Goal: Information Seeking & Learning: Find specific fact

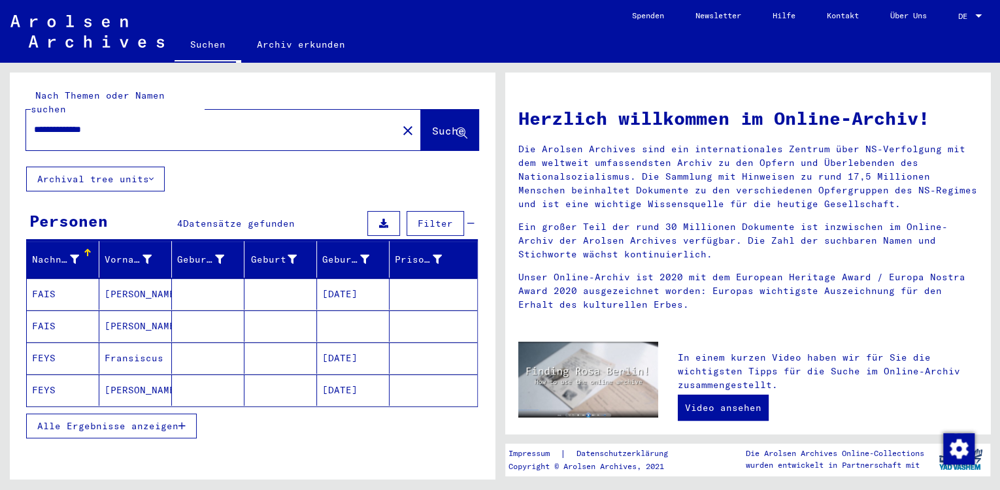
click at [335, 279] on mat-cell "[DATE]" at bounding box center [353, 293] width 73 height 31
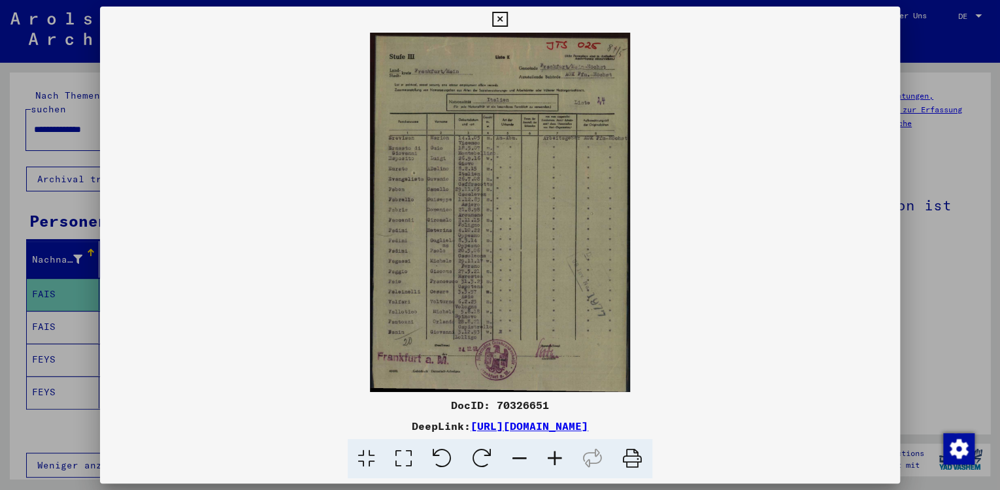
click at [407, 456] on icon at bounding box center [403, 459] width 37 height 40
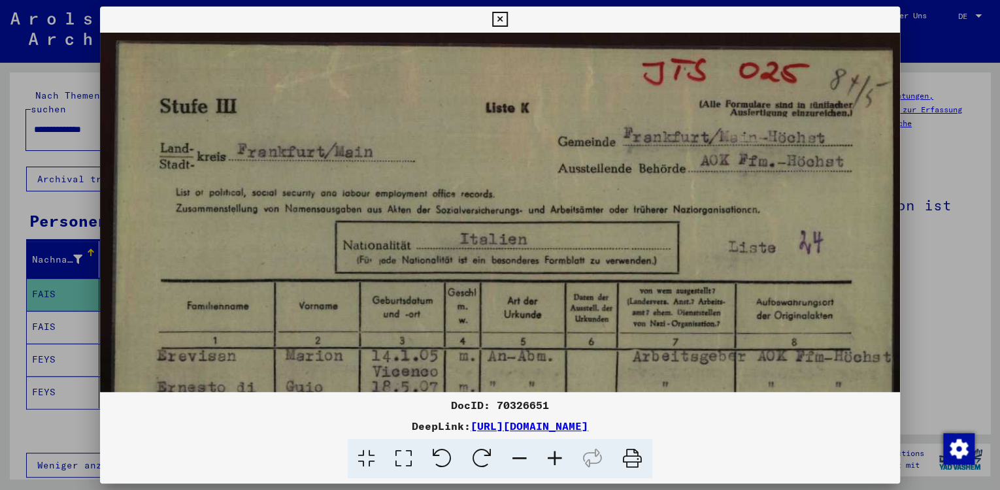
drag, startPoint x: 422, startPoint y: 294, endPoint x: 405, endPoint y: 93, distance: 202.0
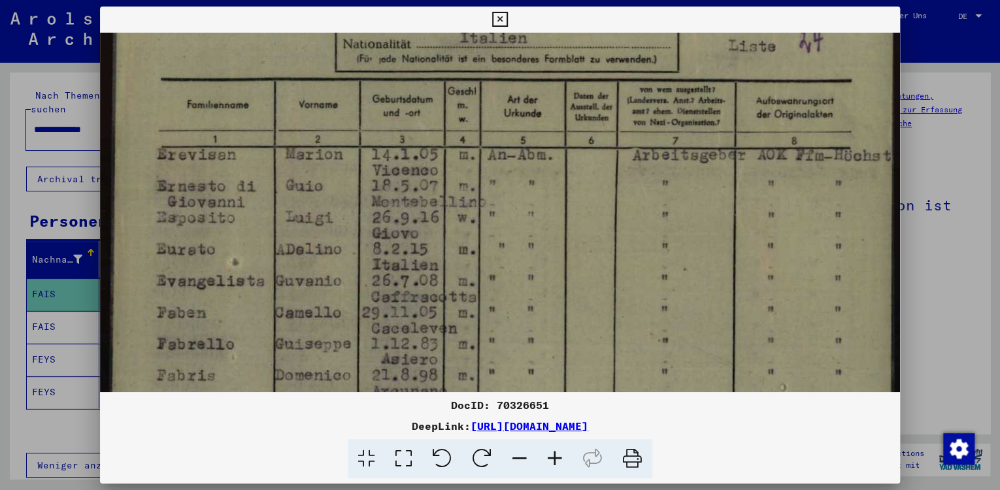
scroll to position [275, 0]
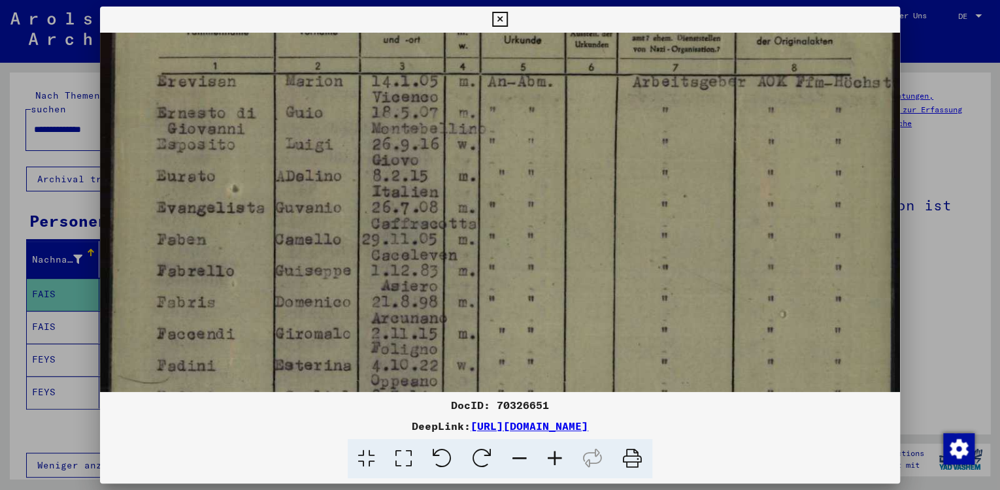
drag, startPoint x: 377, startPoint y: 207, endPoint x: 380, endPoint y: 197, distance: 11.0
click at [380, 197] on img at bounding box center [500, 310] width 800 height 1105
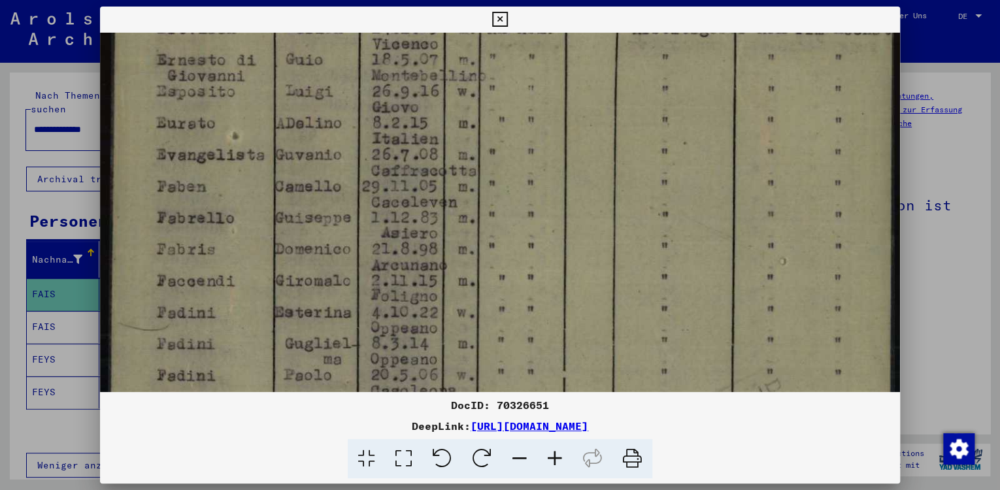
drag, startPoint x: 345, startPoint y: 258, endPoint x: 360, endPoint y: 218, distance: 42.6
click at [369, 205] on img at bounding box center [500, 257] width 800 height 1105
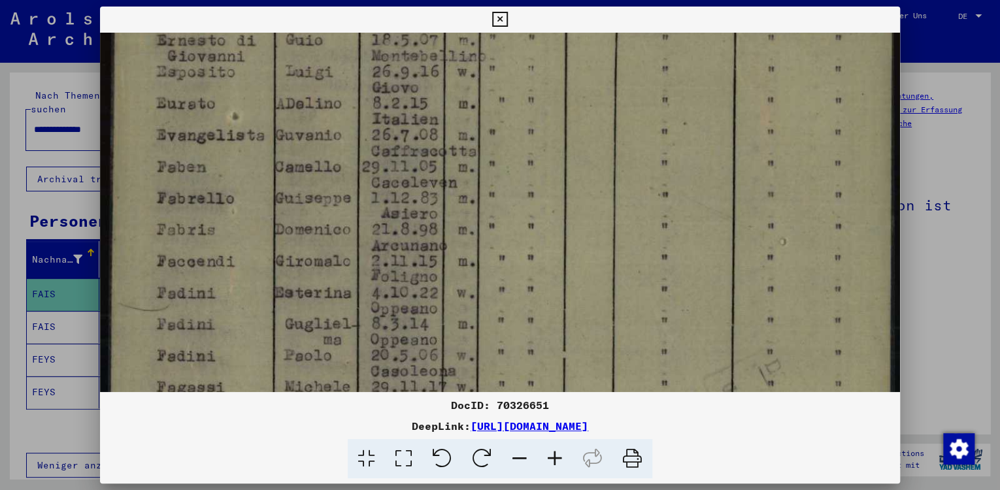
drag, startPoint x: 350, startPoint y: 243, endPoint x: 356, endPoint y: 239, distance: 7.5
click at [357, 226] on img at bounding box center [500, 238] width 800 height 1105
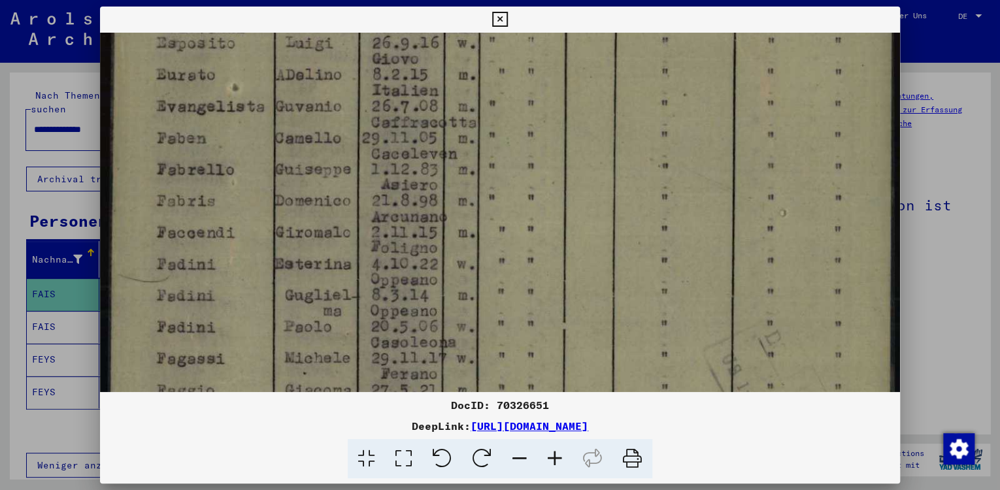
drag, startPoint x: 352, startPoint y: 247, endPoint x: 361, endPoint y: 230, distance: 19.0
click at [360, 220] on img at bounding box center [500, 209] width 800 height 1105
drag, startPoint x: 360, startPoint y: 231, endPoint x: 376, endPoint y: 212, distance: 25.0
click at [375, 212] on img at bounding box center [500, 209] width 800 height 1105
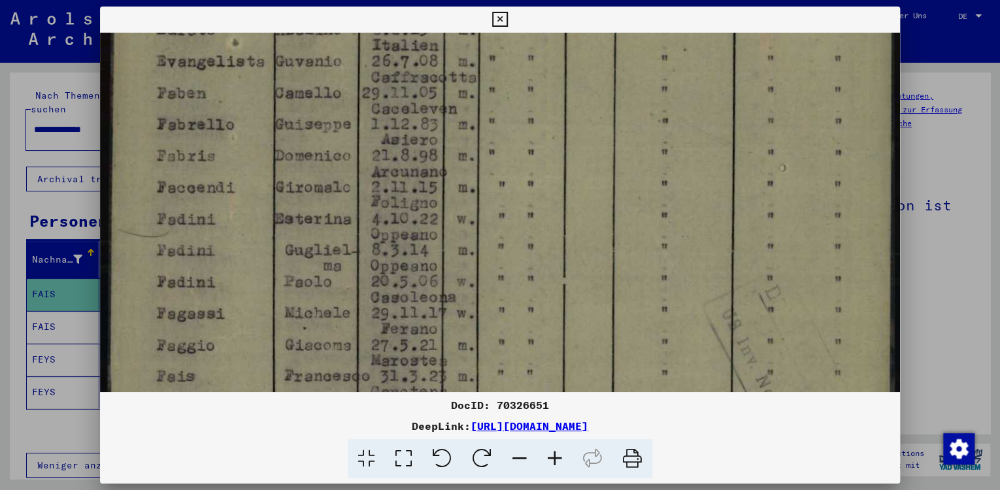
drag, startPoint x: 380, startPoint y: 226, endPoint x: 393, endPoint y: 220, distance: 14.6
click at [391, 211] on img at bounding box center [500, 164] width 800 height 1105
click at [399, 208] on img at bounding box center [500, 164] width 800 height 1105
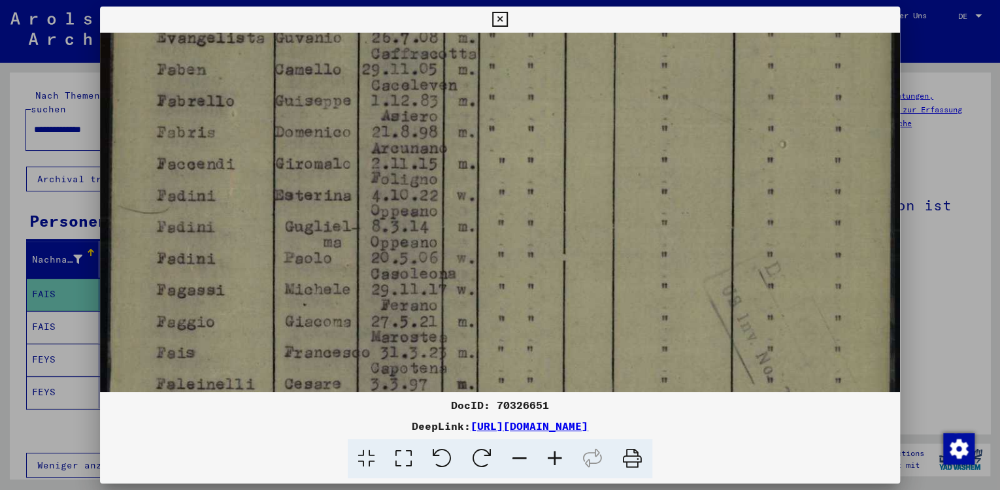
scroll to position [462, 0]
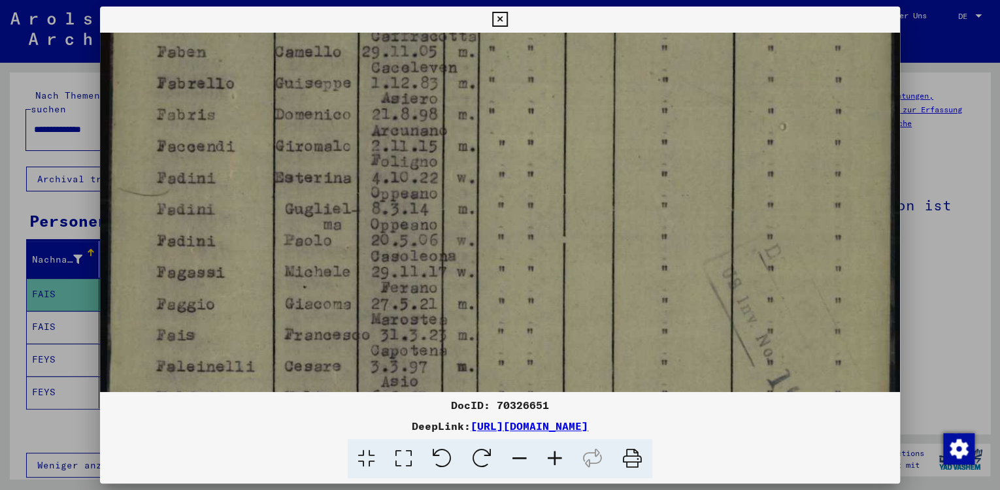
drag, startPoint x: 379, startPoint y: 243, endPoint x: 399, endPoint y: 229, distance: 24.3
click at [391, 226] on img at bounding box center [500, 123] width 800 height 1105
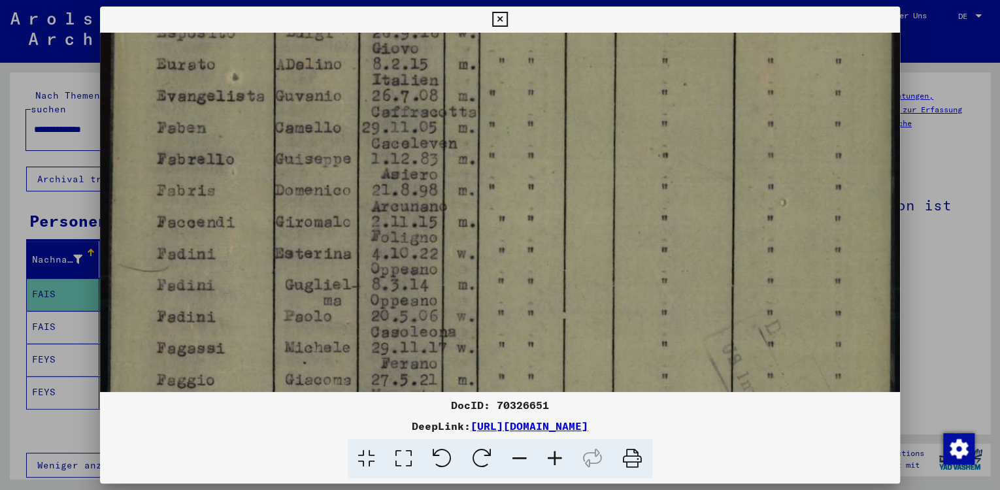
drag, startPoint x: 566, startPoint y: 422, endPoint x: 567, endPoint y: 405, distance: 17.7
click at [566, 418] on div "DocID: 70326651 DeepLink: [URL][DOMAIN_NAME]" at bounding box center [500, 243] width 800 height 473
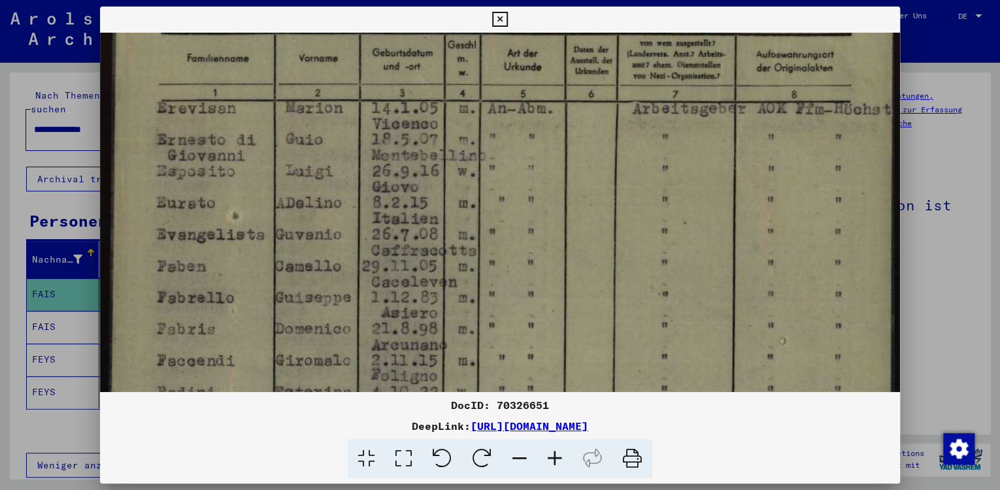
drag, startPoint x: 550, startPoint y: 408, endPoint x: 600, endPoint y: 254, distance: 161.7
click at [540, 429] on div "DocID: 70326651 DeepLink: [URL][DOMAIN_NAME]" at bounding box center [500, 243] width 800 height 473
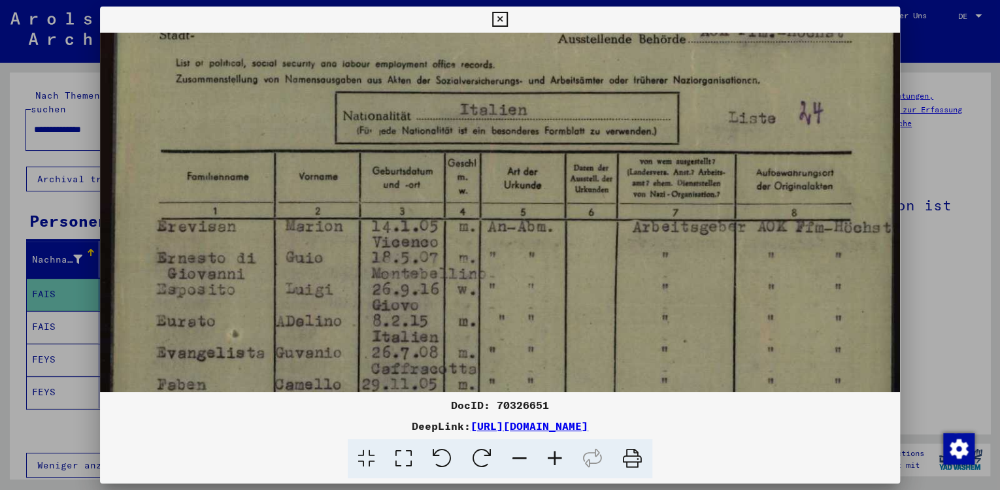
drag, startPoint x: 595, startPoint y: 255, endPoint x: 586, endPoint y: 296, distance: 42.2
click at [561, 390] on img at bounding box center [500, 455] width 800 height 1105
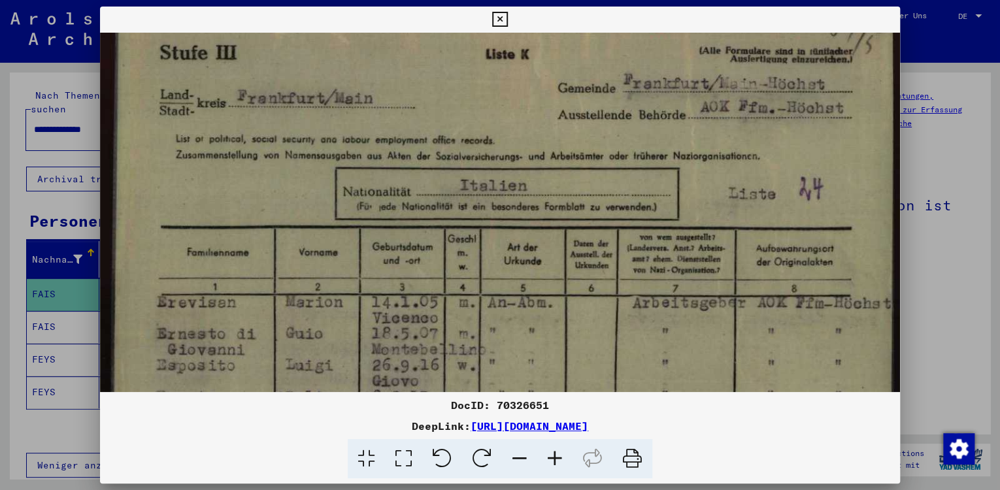
scroll to position [52, 0]
drag, startPoint x: 560, startPoint y: 185, endPoint x: 560, endPoint y: 242, distance: 56.9
click at [507, 20] on icon at bounding box center [499, 20] width 15 height 16
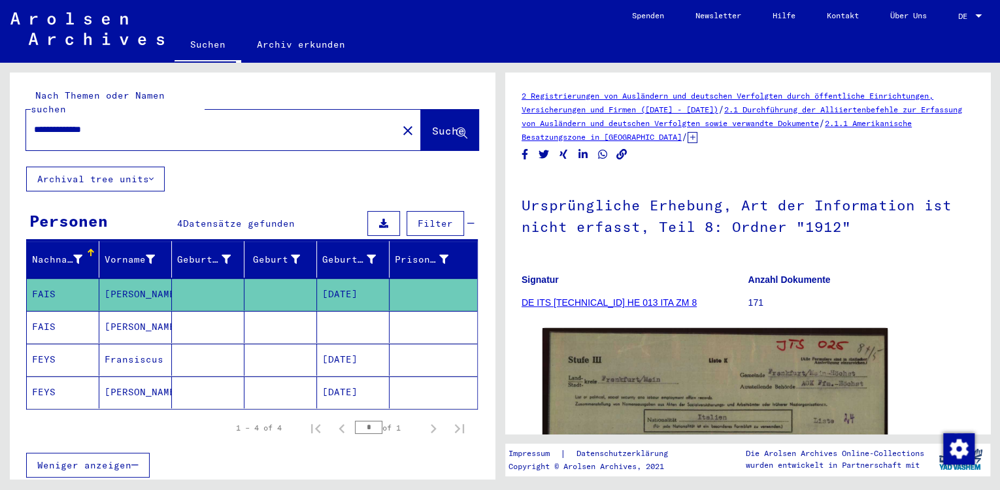
click at [335, 318] on mat-cell at bounding box center [353, 327] width 73 height 32
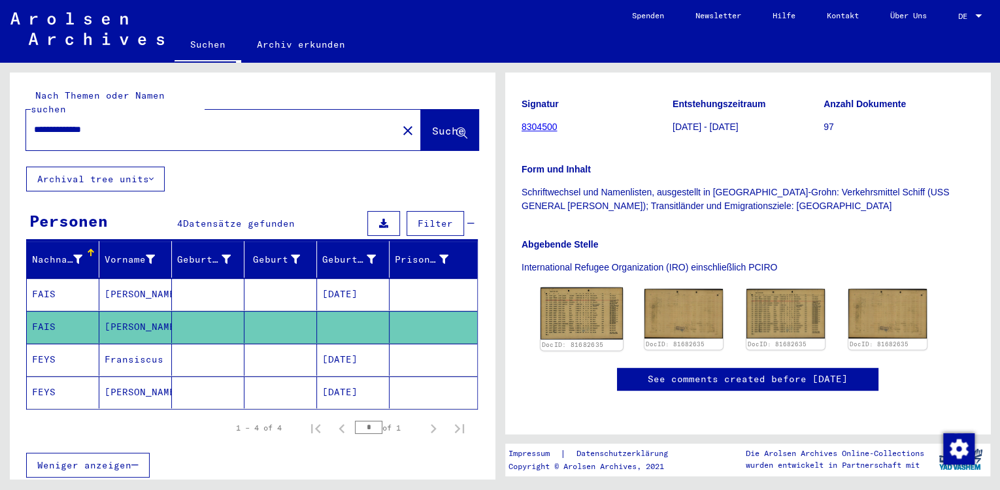
click at [576, 288] on img at bounding box center [582, 314] width 82 height 52
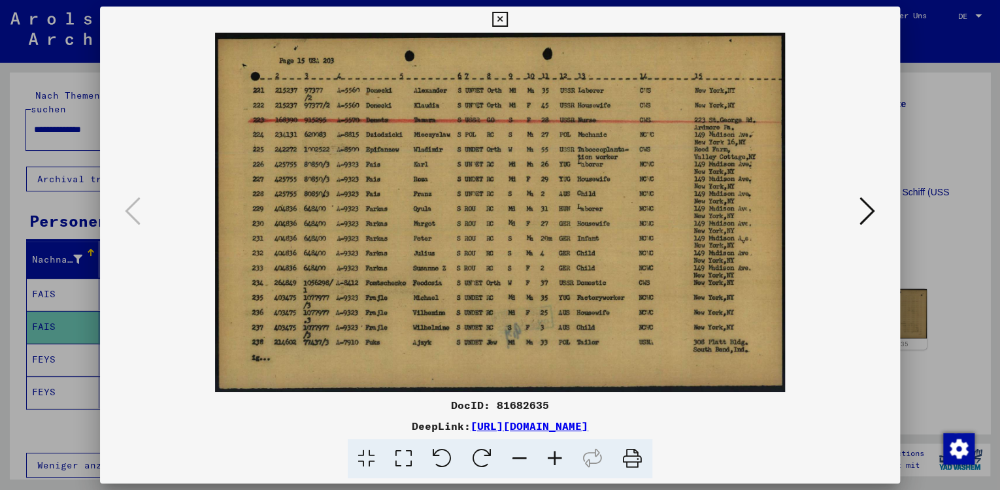
click at [405, 463] on icon at bounding box center [403, 459] width 37 height 40
